Goal: Transaction & Acquisition: Purchase product/service

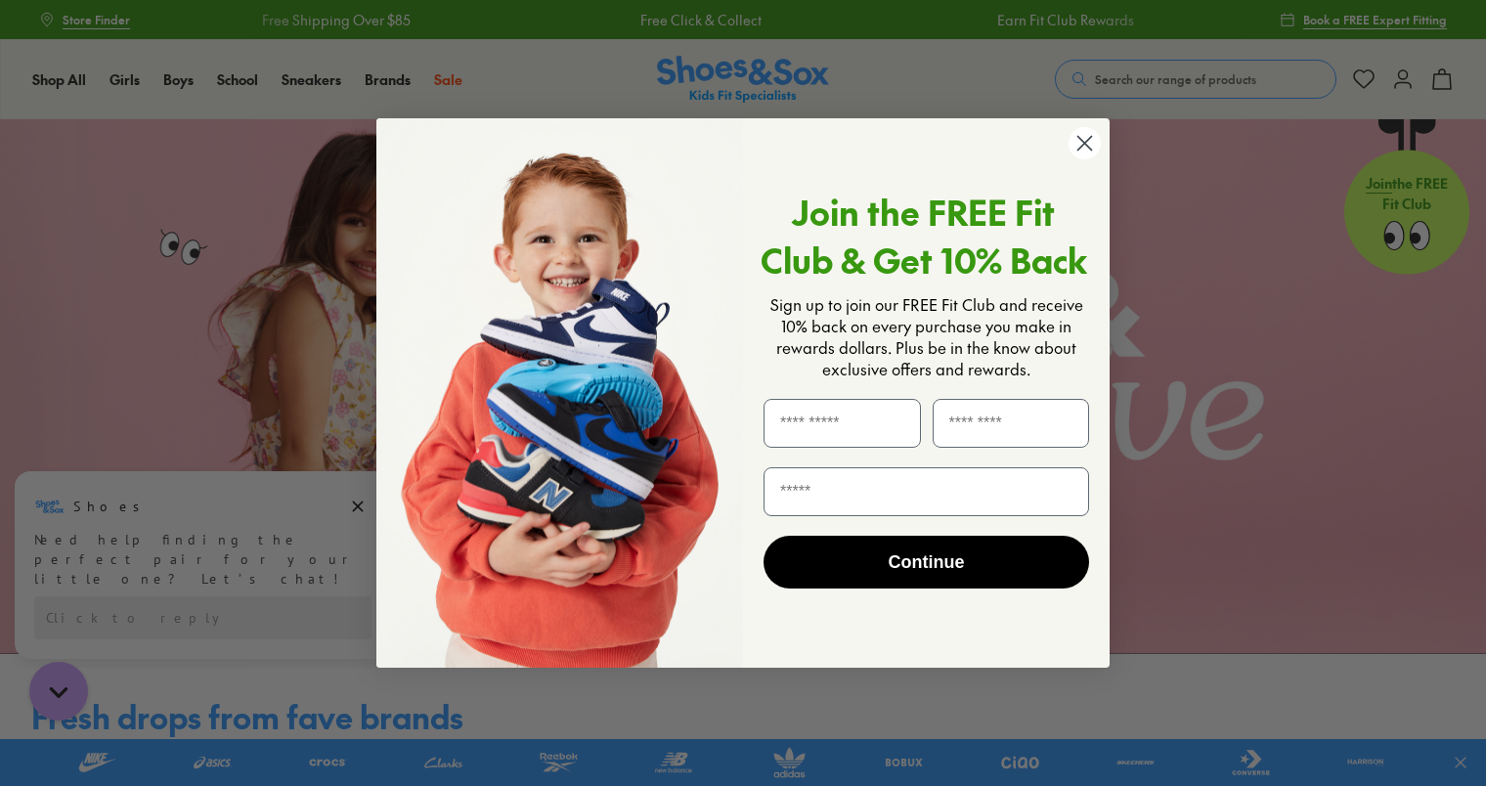
click at [1079, 142] on circle "Close dialog" at bounding box center [1084, 143] width 32 height 32
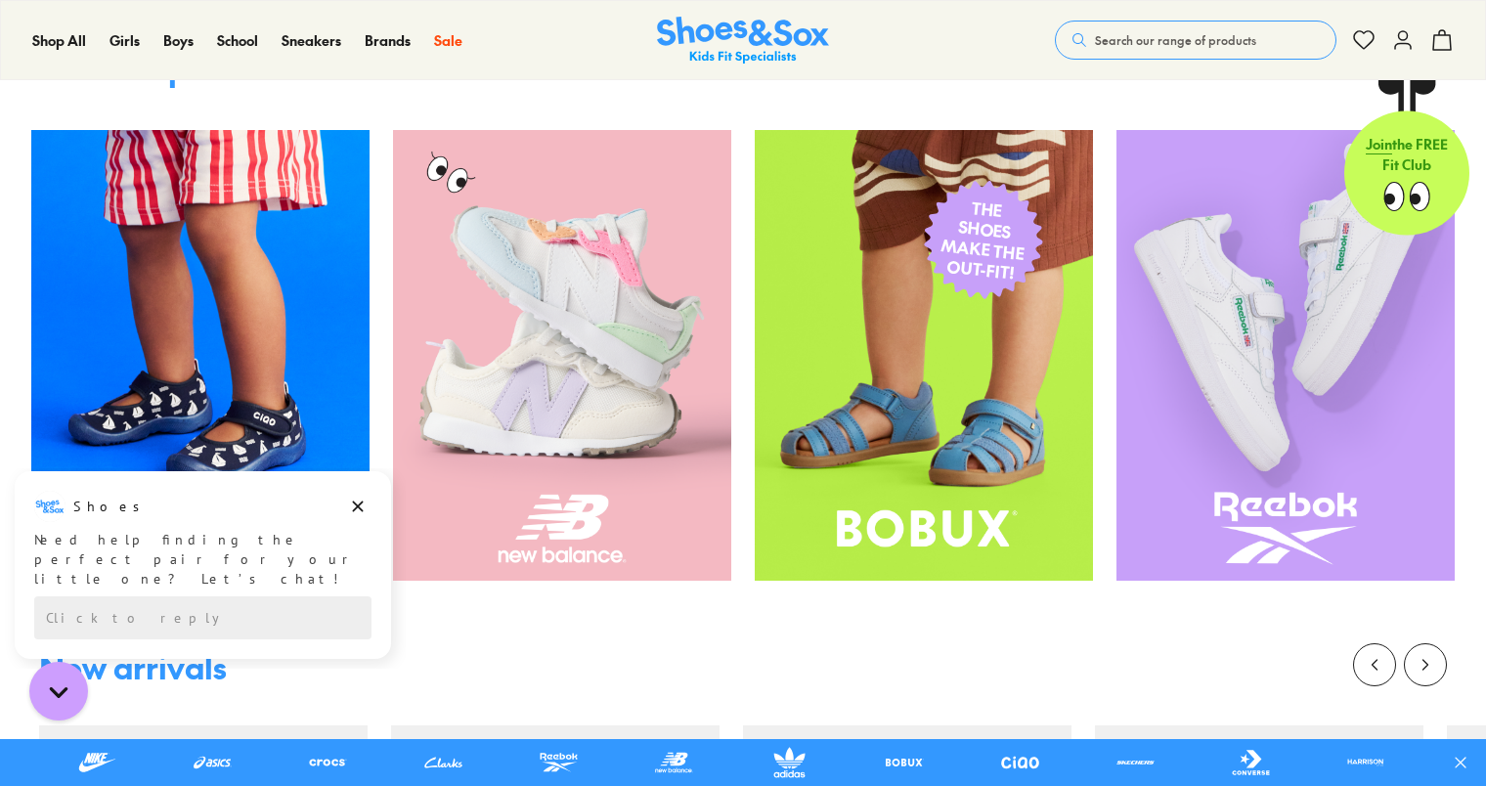
scroll to position [684, 0]
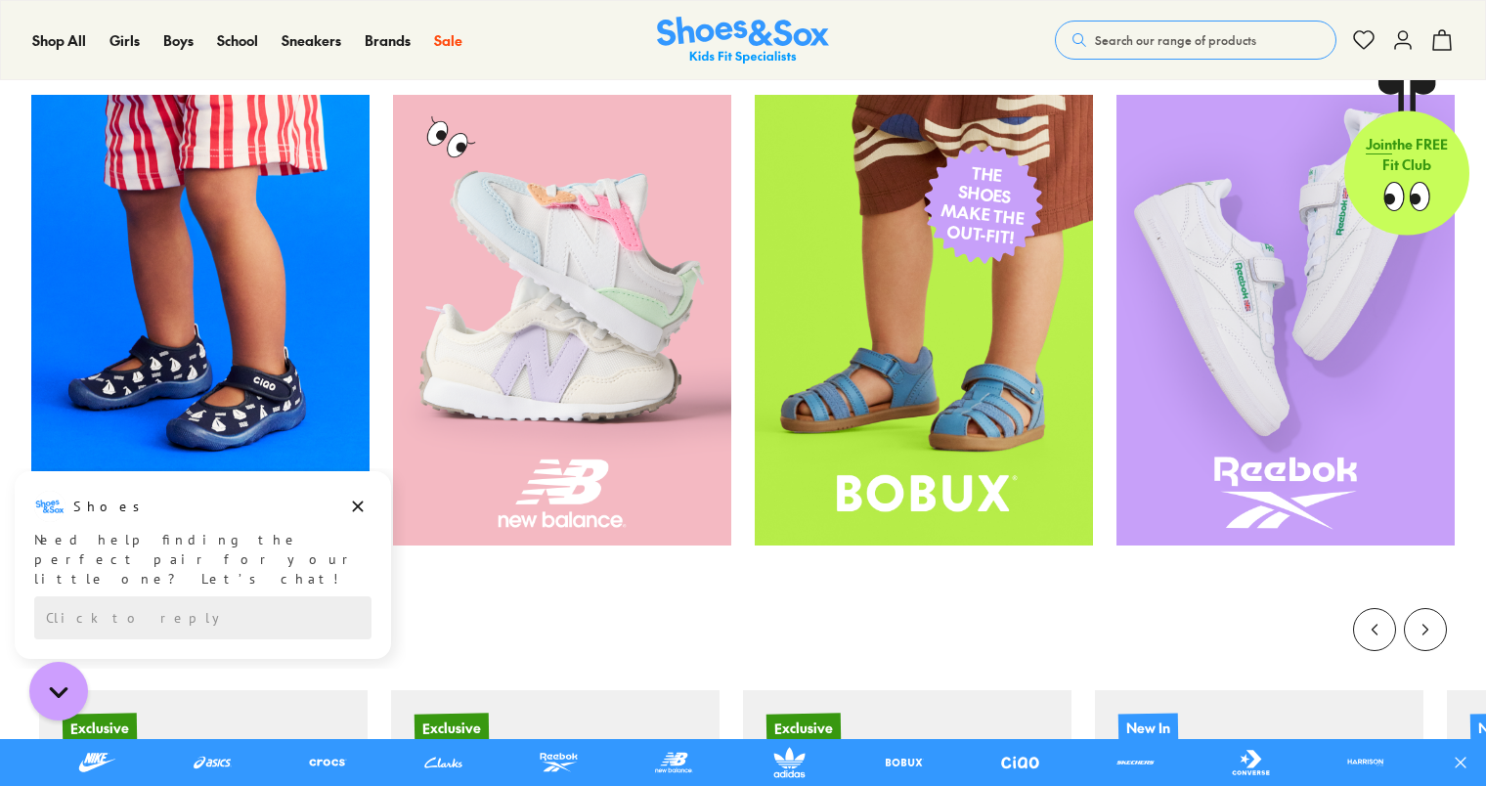
click at [586, 354] on img at bounding box center [562, 320] width 338 height 451
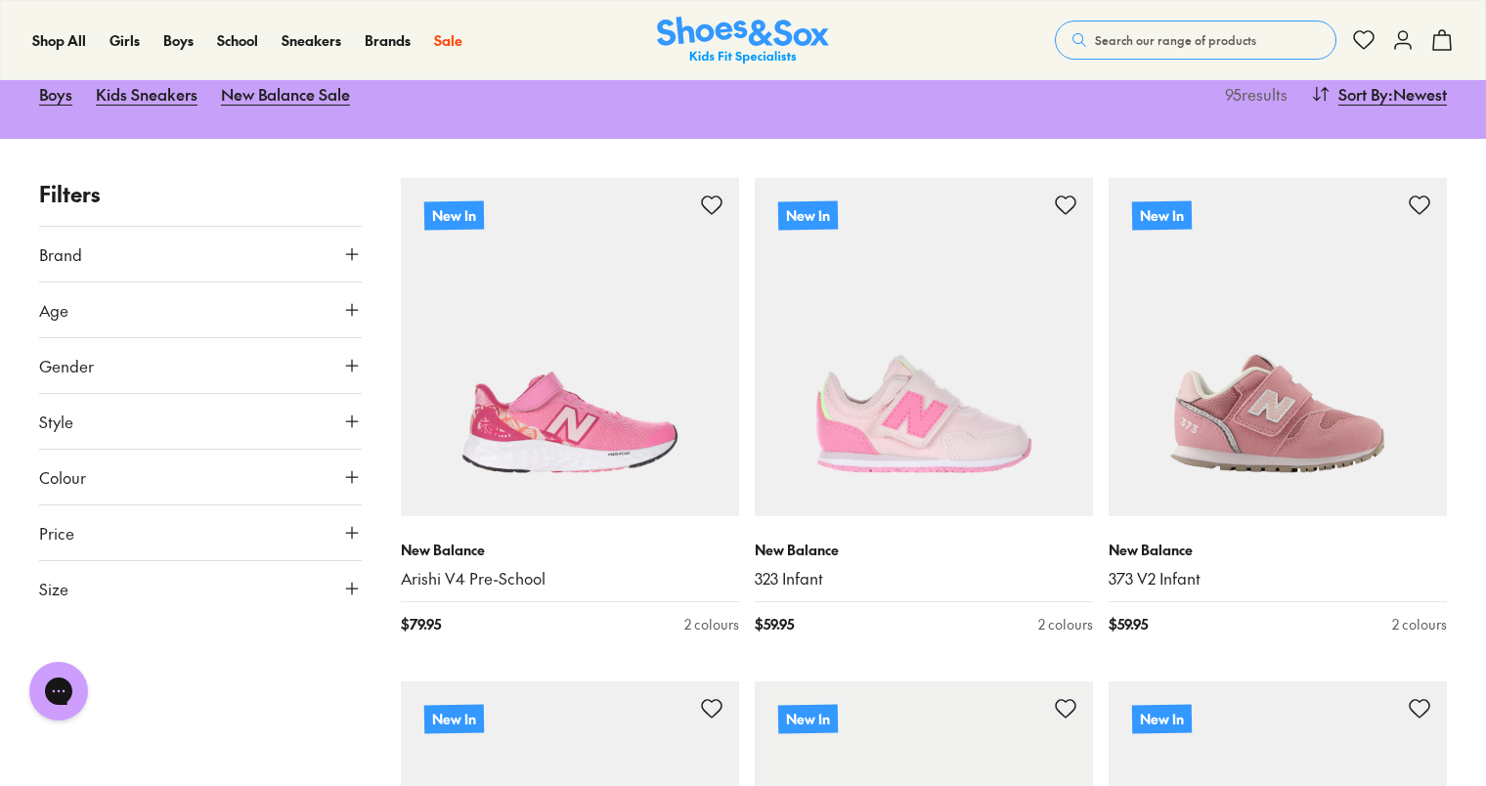
scroll to position [98, 0]
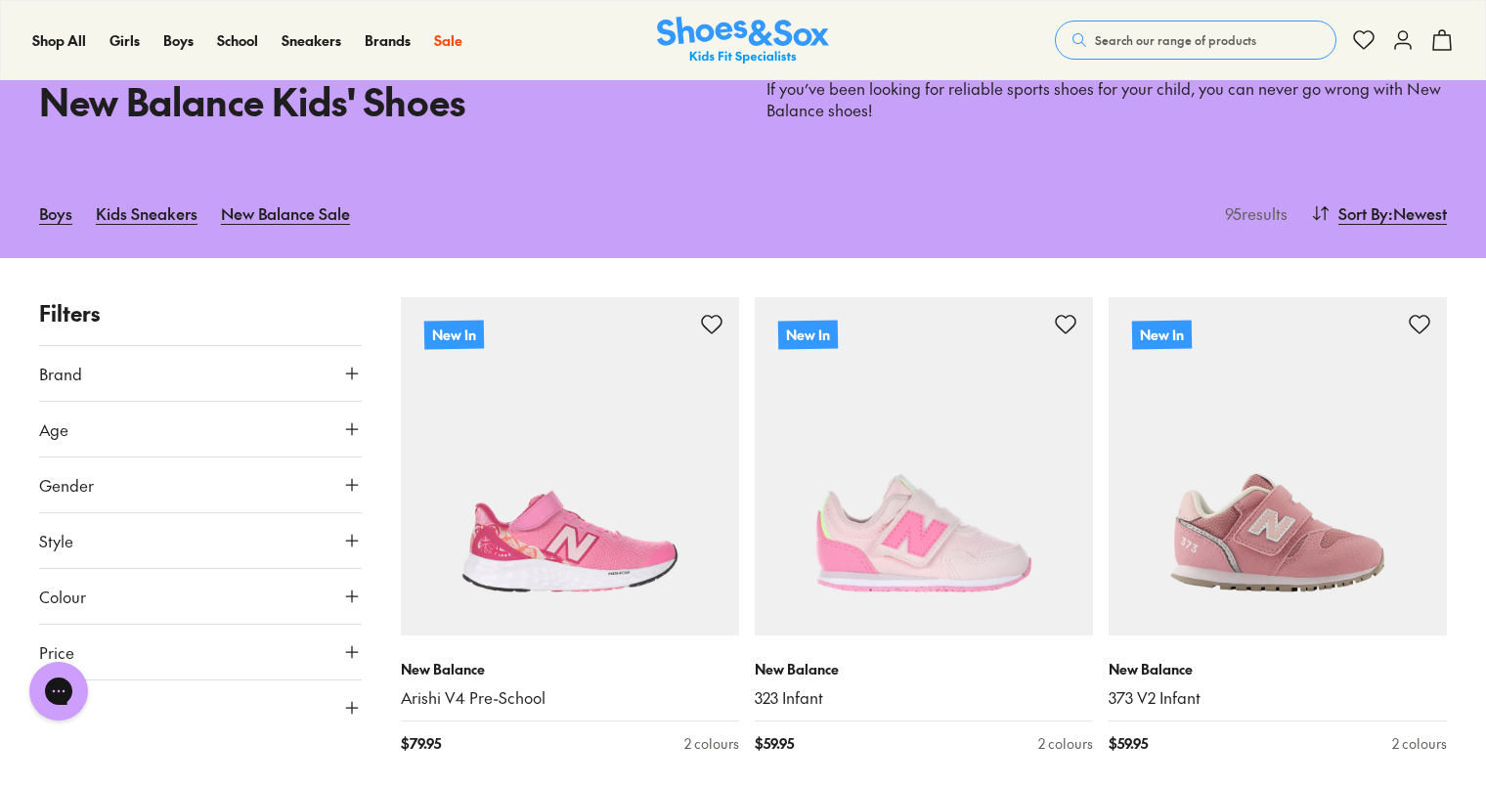
click at [113, 430] on button "Age" at bounding box center [200, 429] width 323 height 55
click at [109, 482] on label "Infant/Toddler" at bounding box center [109, 476] width 92 height 21
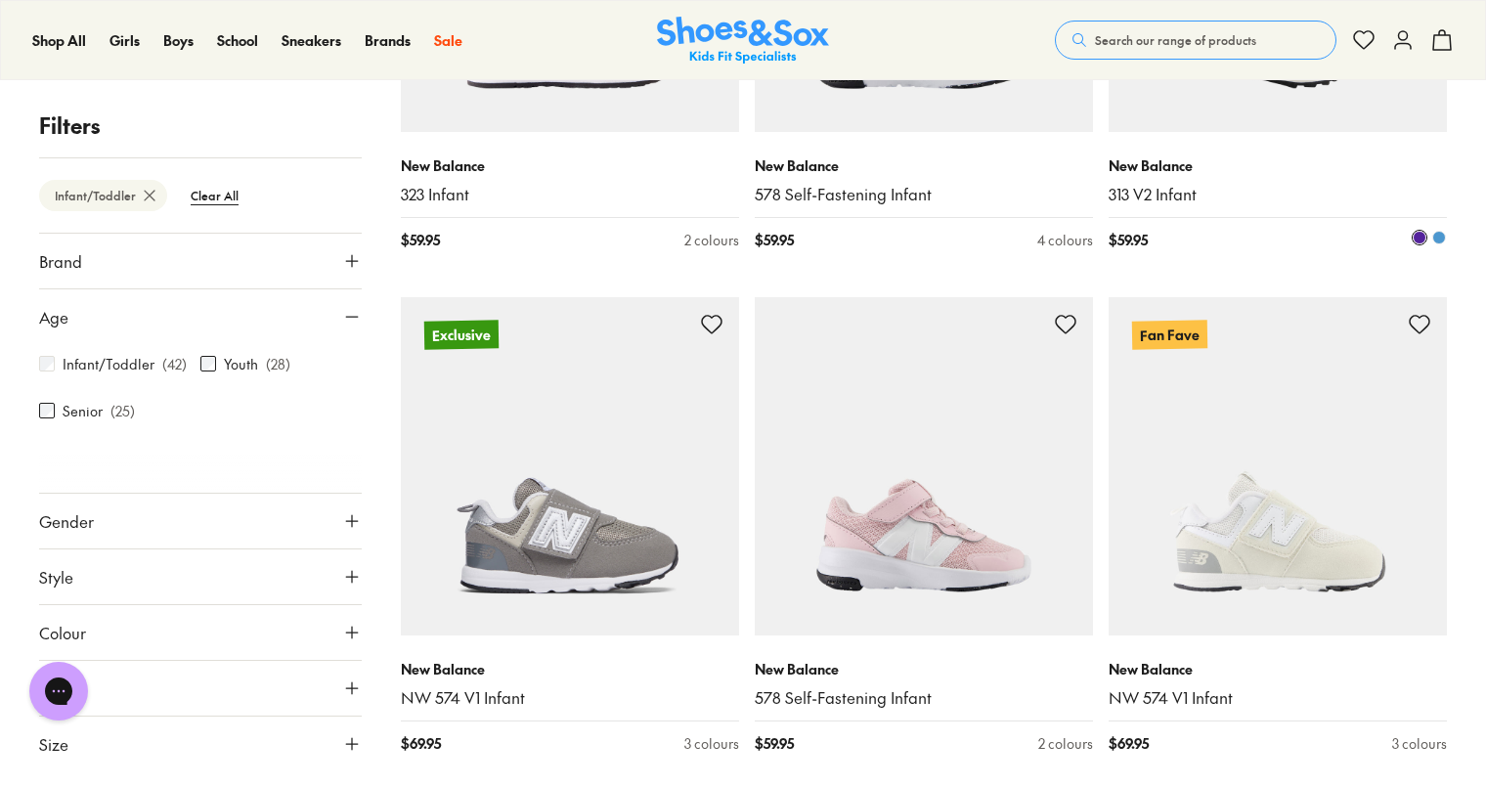
scroll to position [2865, 0]
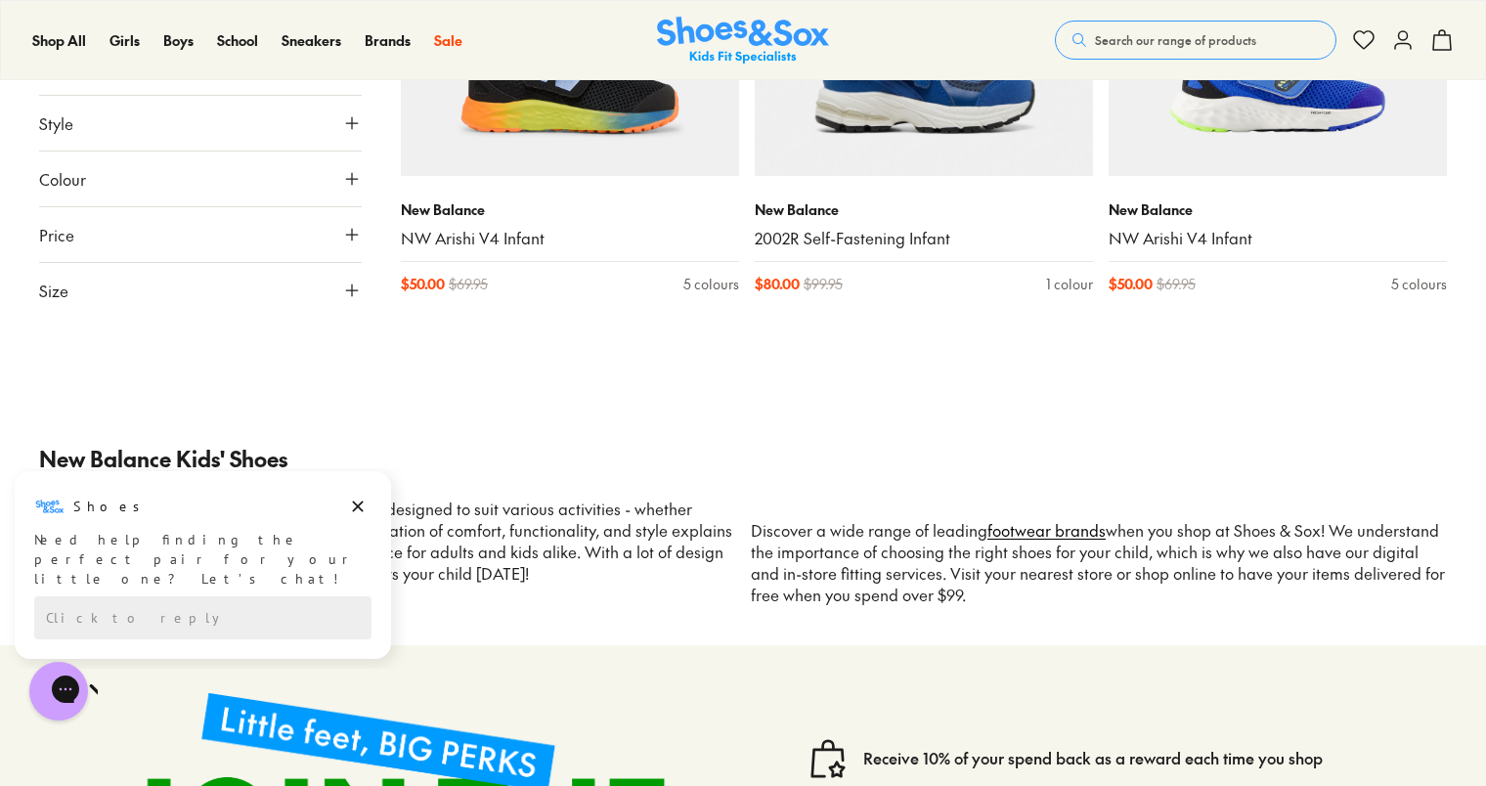
scroll to position [6872, 0]
